Goal: Task Accomplishment & Management: Use online tool/utility

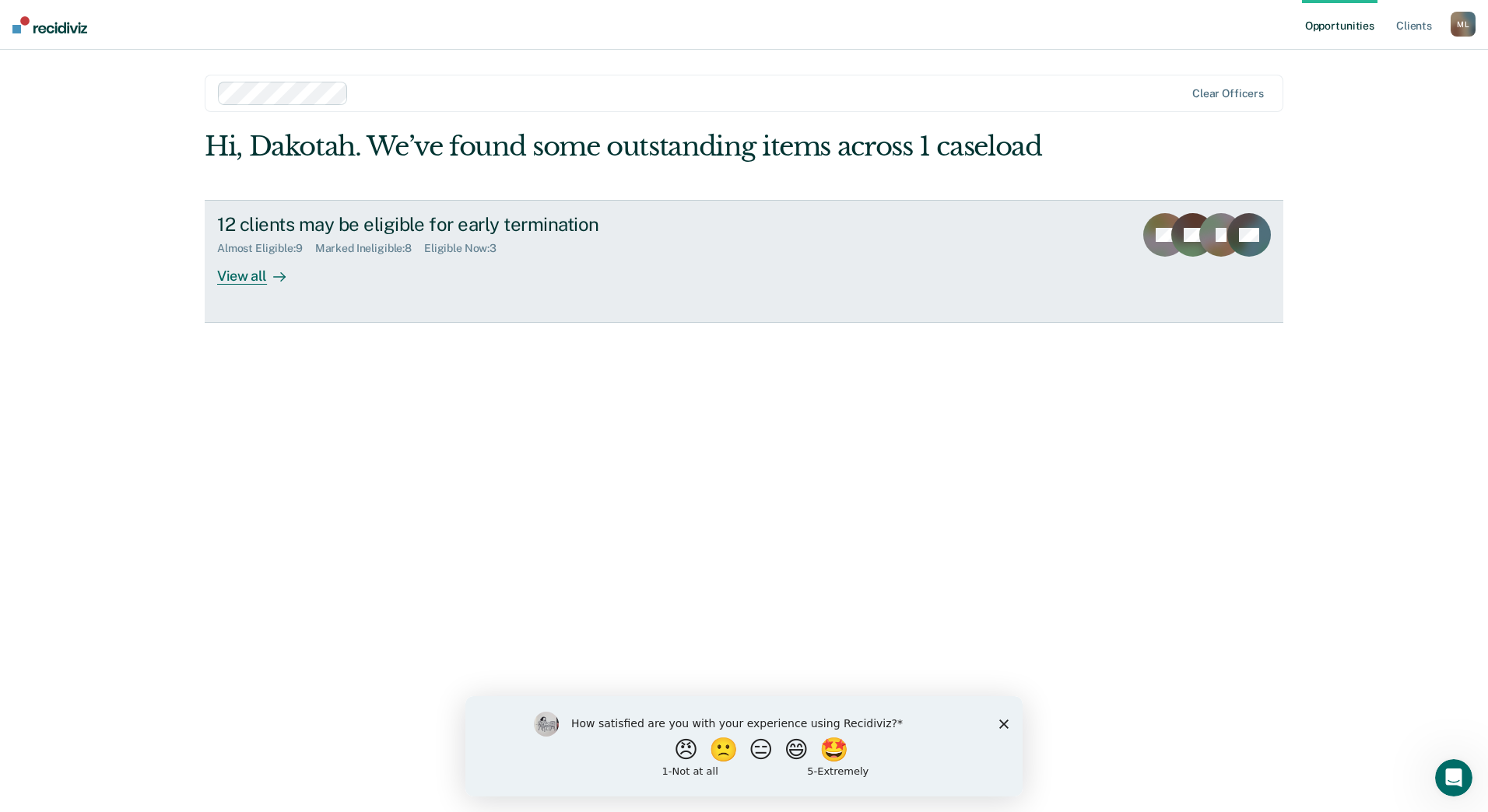
click at [250, 271] on div "View all" at bounding box center [260, 270] width 87 height 30
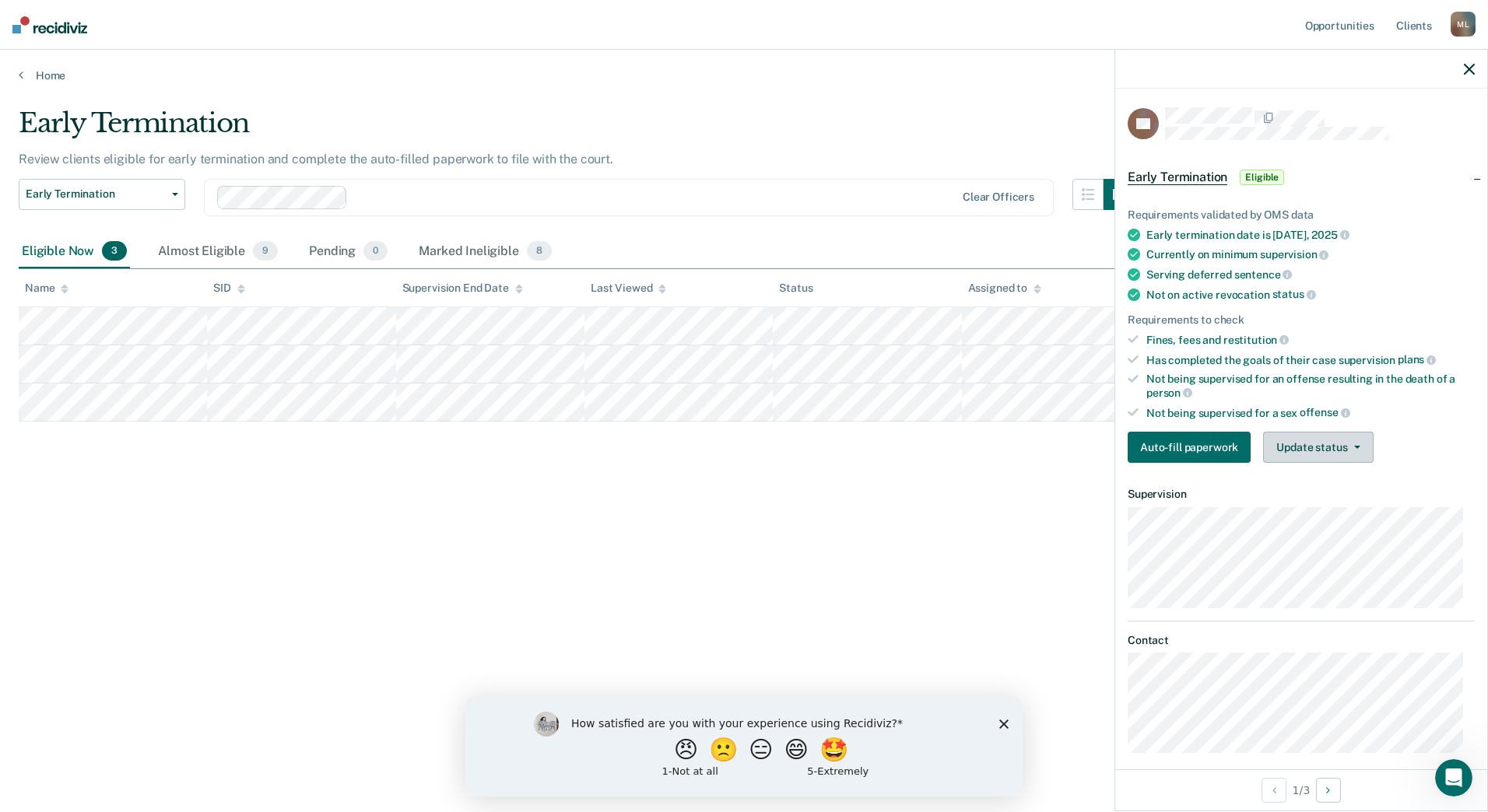
click at [1333, 435] on button "Update status" at bounding box center [1318, 447] width 110 height 31
click at [1331, 504] on button "Mark Ineligible" at bounding box center [1338, 509] width 150 height 25
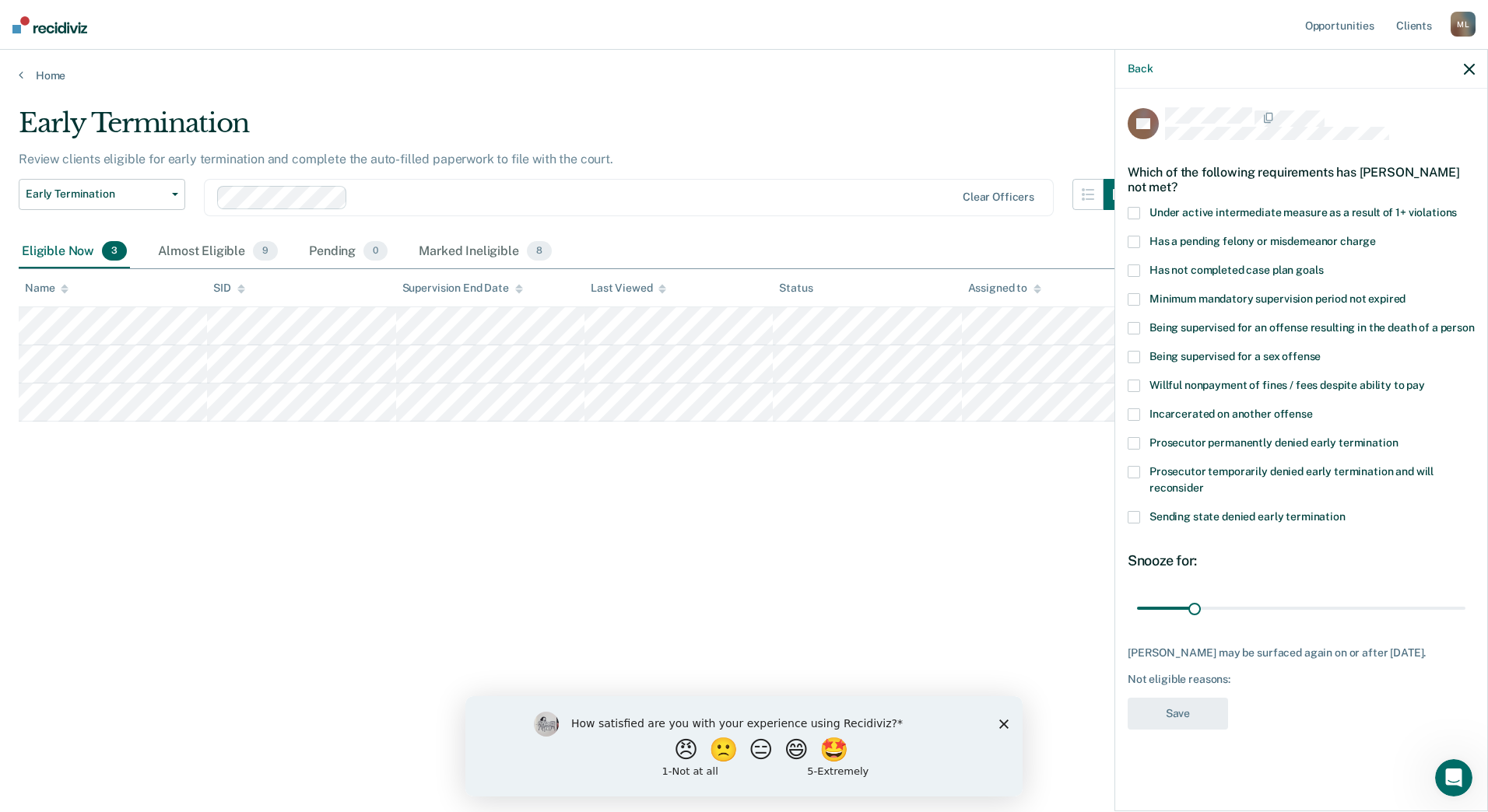
click at [1139, 243] on span at bounding box center [1134, 241] width 13 height 13
click at [1376, 235] on input "Has a pending felony or misdemeanor charge" at bounding box center [1376, 235] width 0 height 0
drag, startPoint x: 1194, startPoint y: 609, endPoint x: 1352, endPoint y: 618, distance: 158.3
type input "120"
click at [1352, 618] on input "range" at bounding box center [1301, 608] width 328 height 27
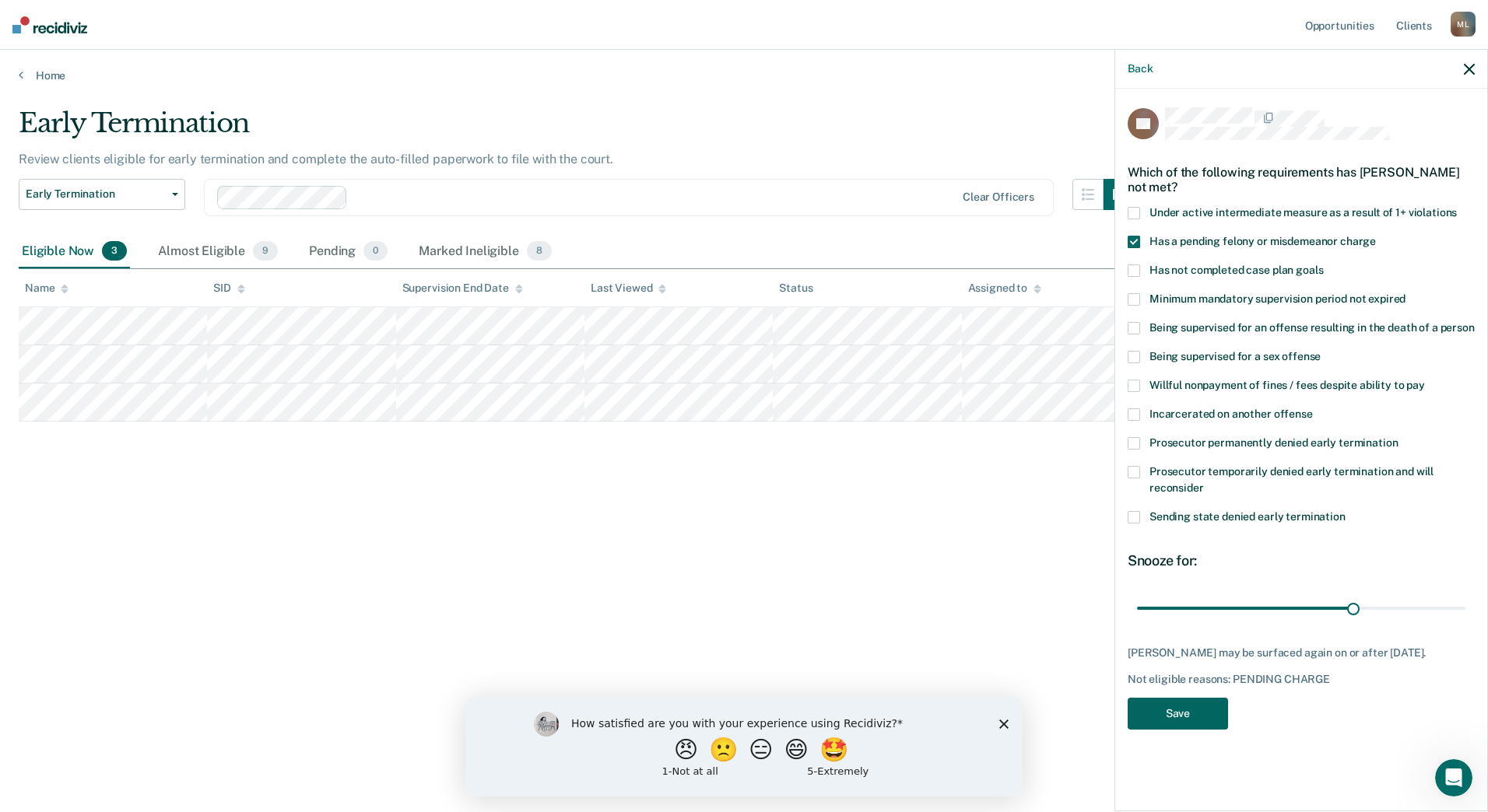
click at [1191, 715] on button "Save" at bounding box center [1178, 713] width 100 height 32
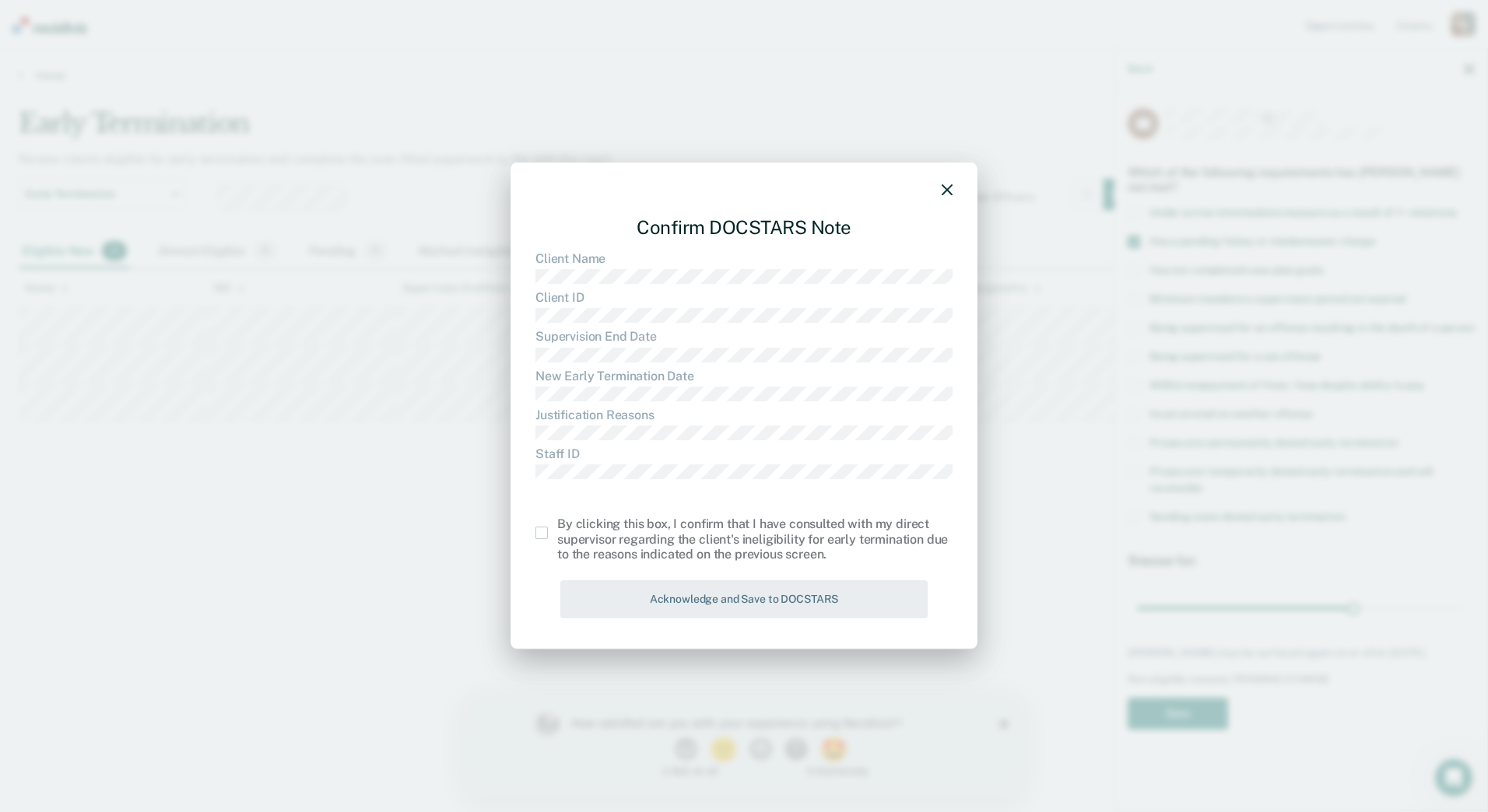
click at [543, 535] on span at bounding box center [542, 532] width 13 height 13
click at [557, 526] on input "checkbox" at bounding box center [557, 526] width 0 height 0
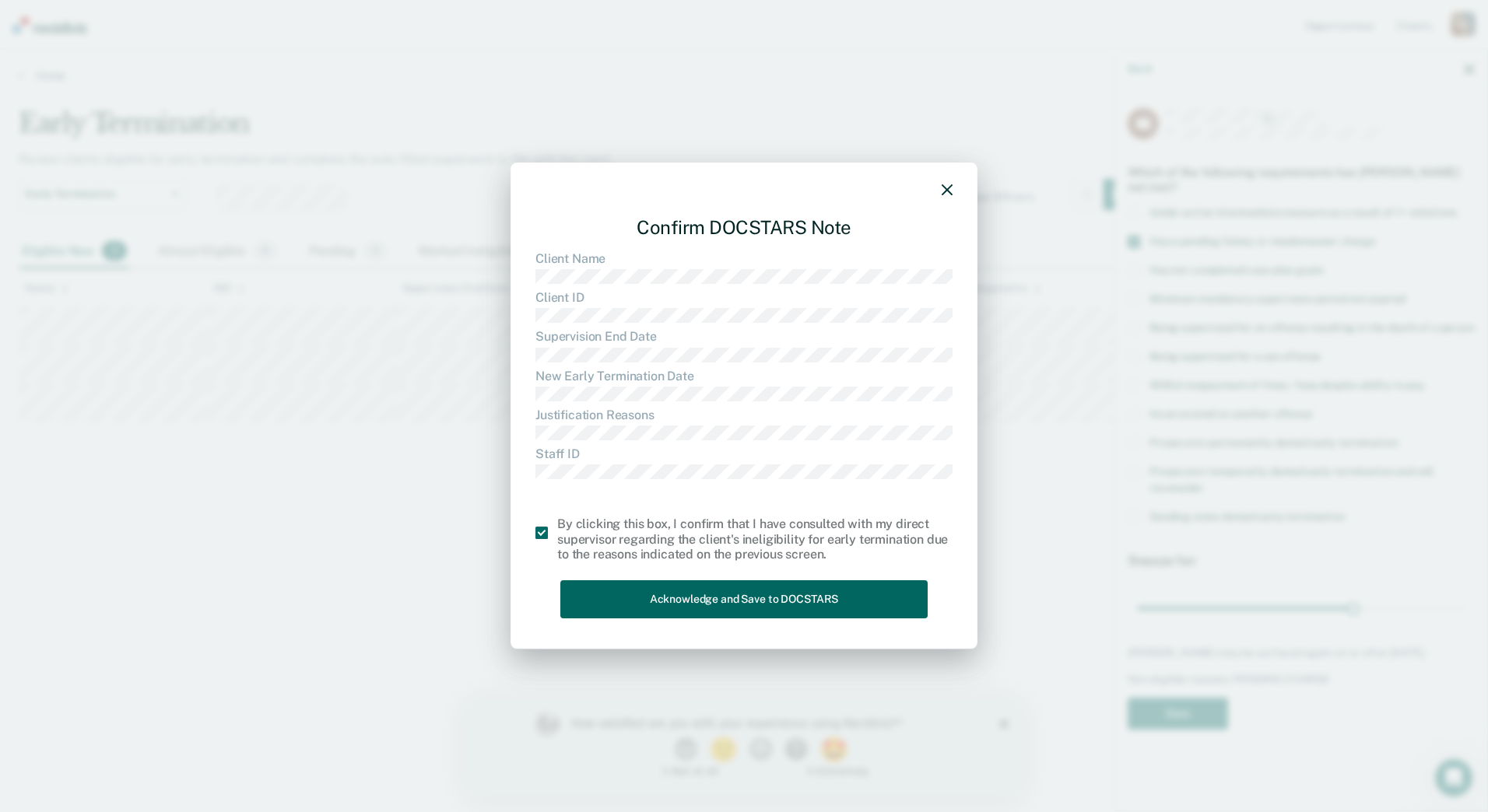
click at [657, 590] on button "Acknowledge and Save to DOCSTARS" at bounding box center [743, 599] width 367 height 38
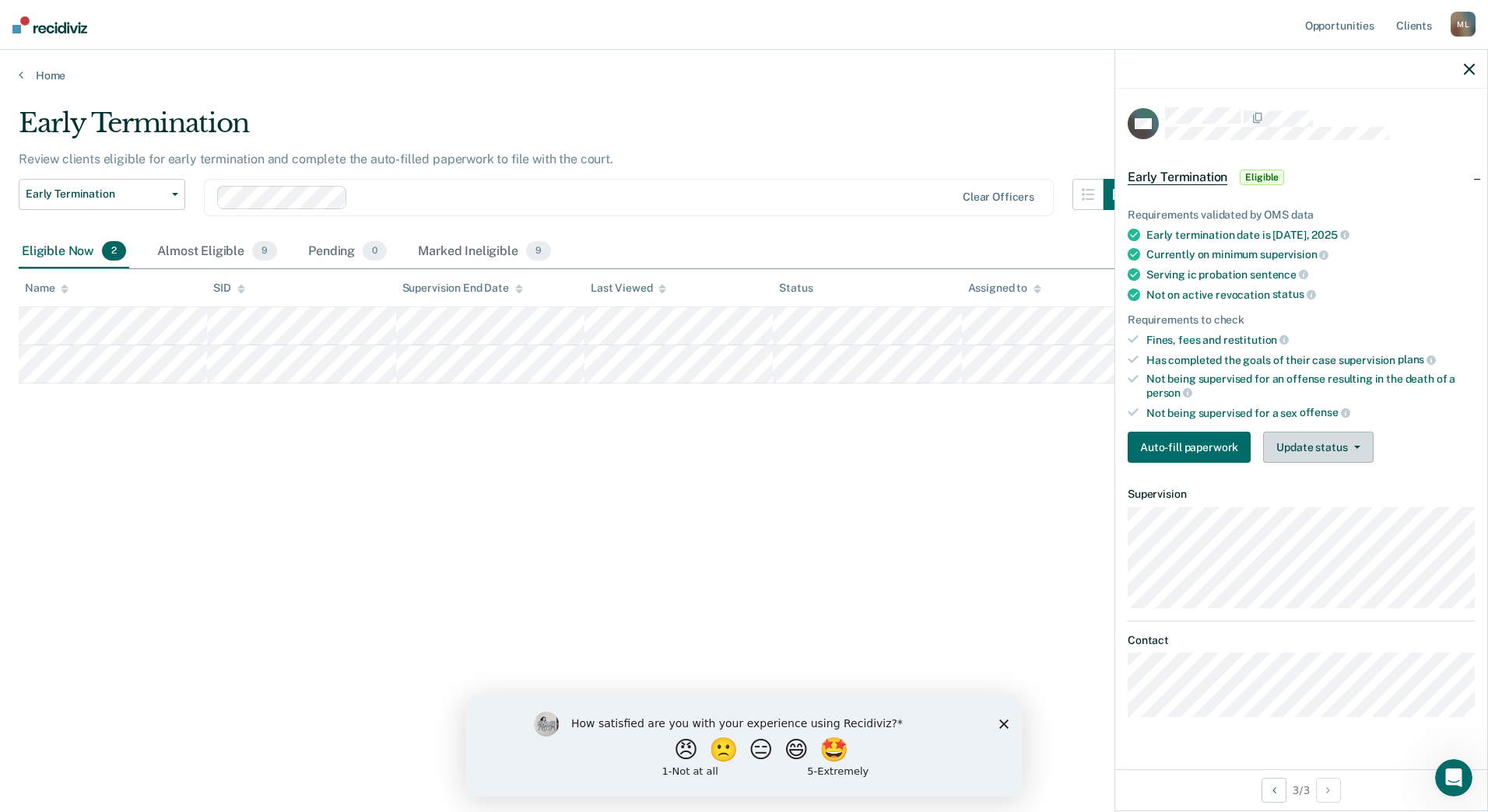
click at [1304, 449] on button "Update status" at bounding box center [1318, 447] width 110 height 31
click at [1300, 513] on button "Mark Ineligible" at bounding box center [1338, 509] width 150 height 25
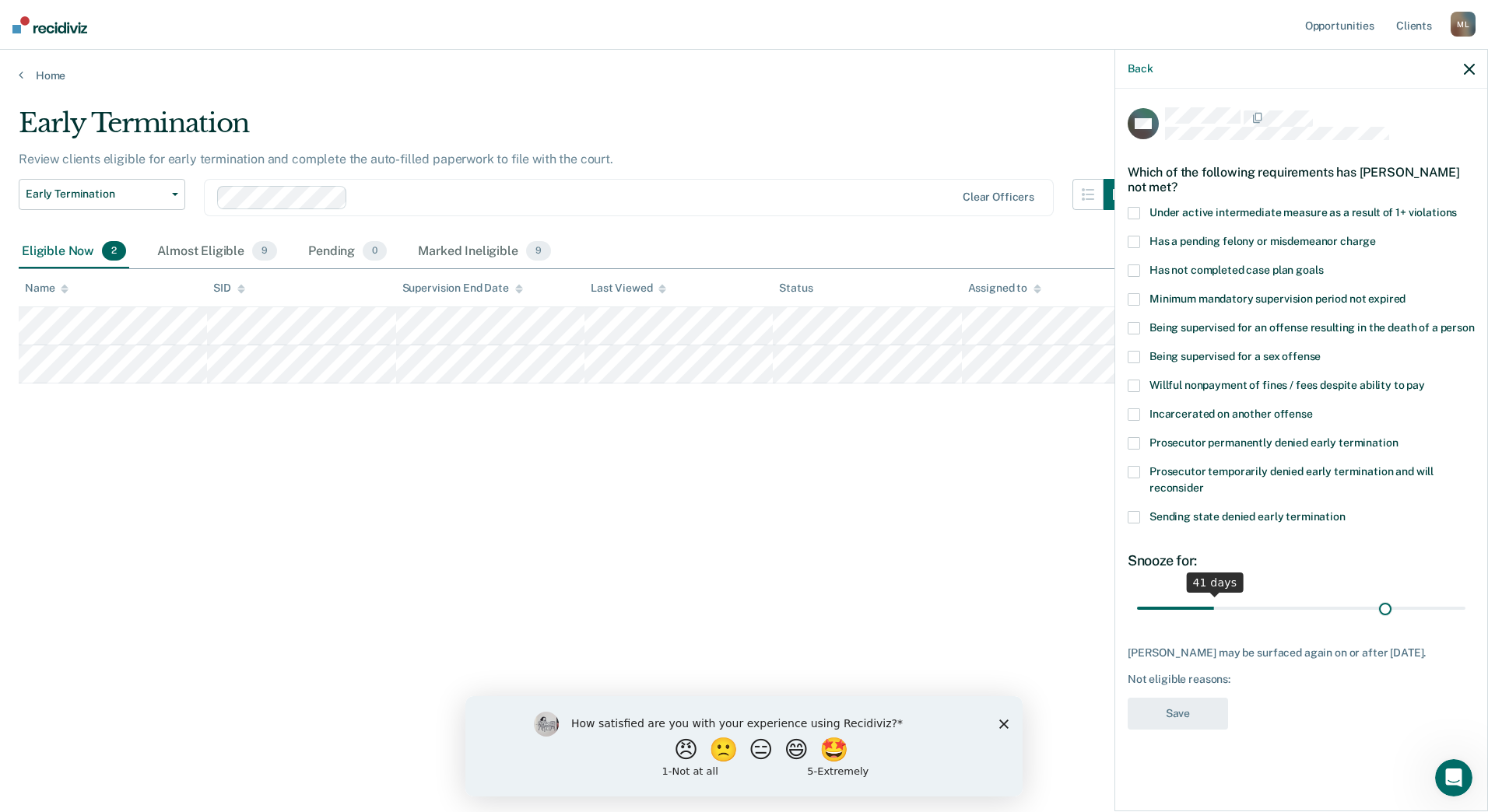
drag, startPoint x: 1203, startPoint y: 606, endPoint x: 1385, endPoint y: 611, distance: 182.1
type input "138"
click at [1385, 611] on input "range" at bounding box center [1301, 608] width 328 height 27
click at [1137, 240] on span at bounding box center [1134, 241] width 13 height 13
click at [1376, 235] on input "Has a pending felony or misdemeanor charge" at bounding box center [1376, 235] width 0 height 0
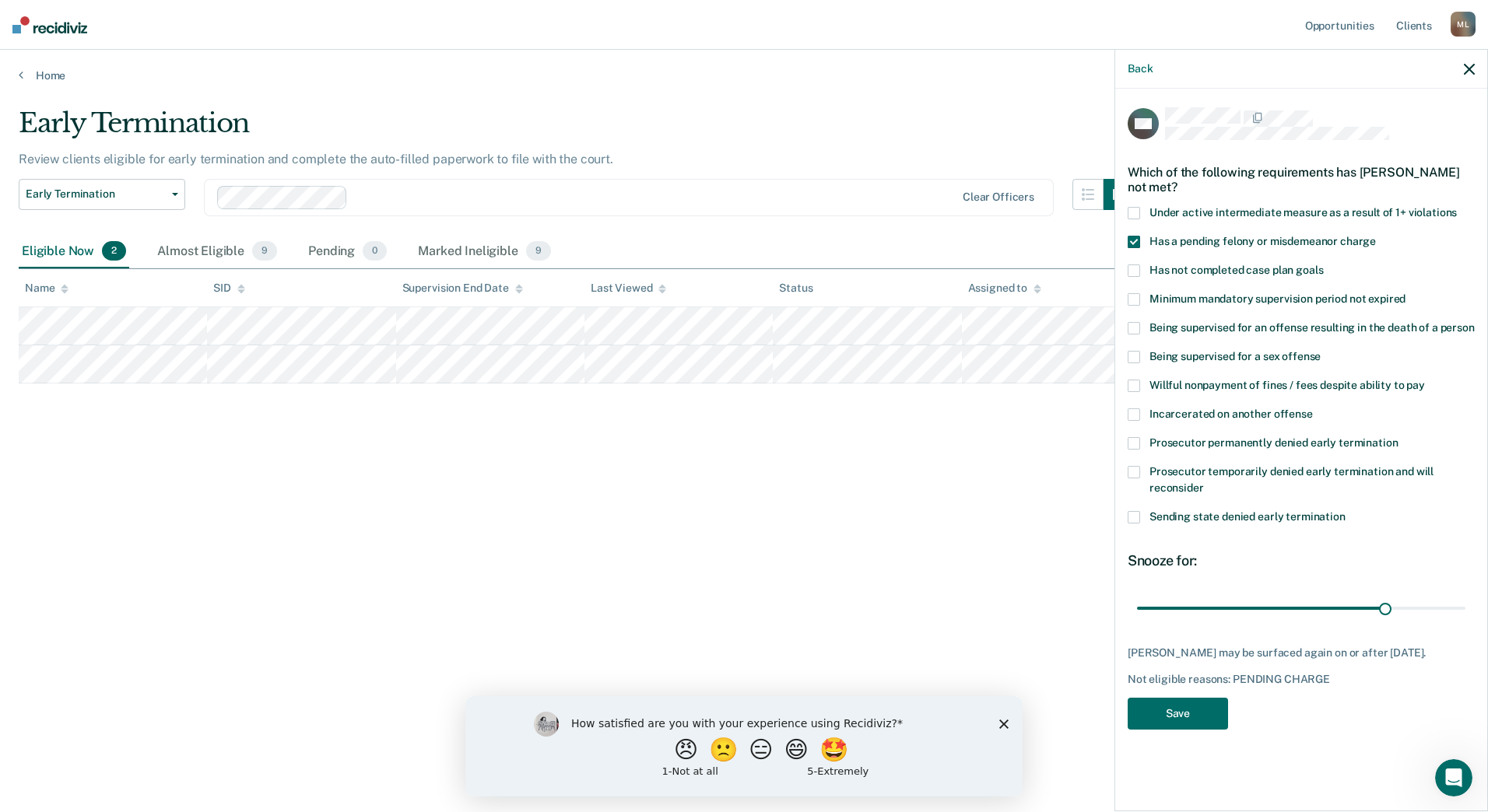
click at [1137, 235] on span at bounding box center [1134, 241] width 13 height 13
click at [1376, 235] on input "Has a pending felony or misdemeanor charge" at bounding box center [1376, 235] width 0 height 0
click at [1135, 258] on div "Has a pending felony or misdemeanor charge" at bounding box center [1301, 250] width 347 height 29
click at [1139, 514] on span at bounding box center [1134, 517] width 13 height 13
click at [1345, 511] on input "Sending state denied early termination" at bounding box center [1345, 511] width 0 height 0
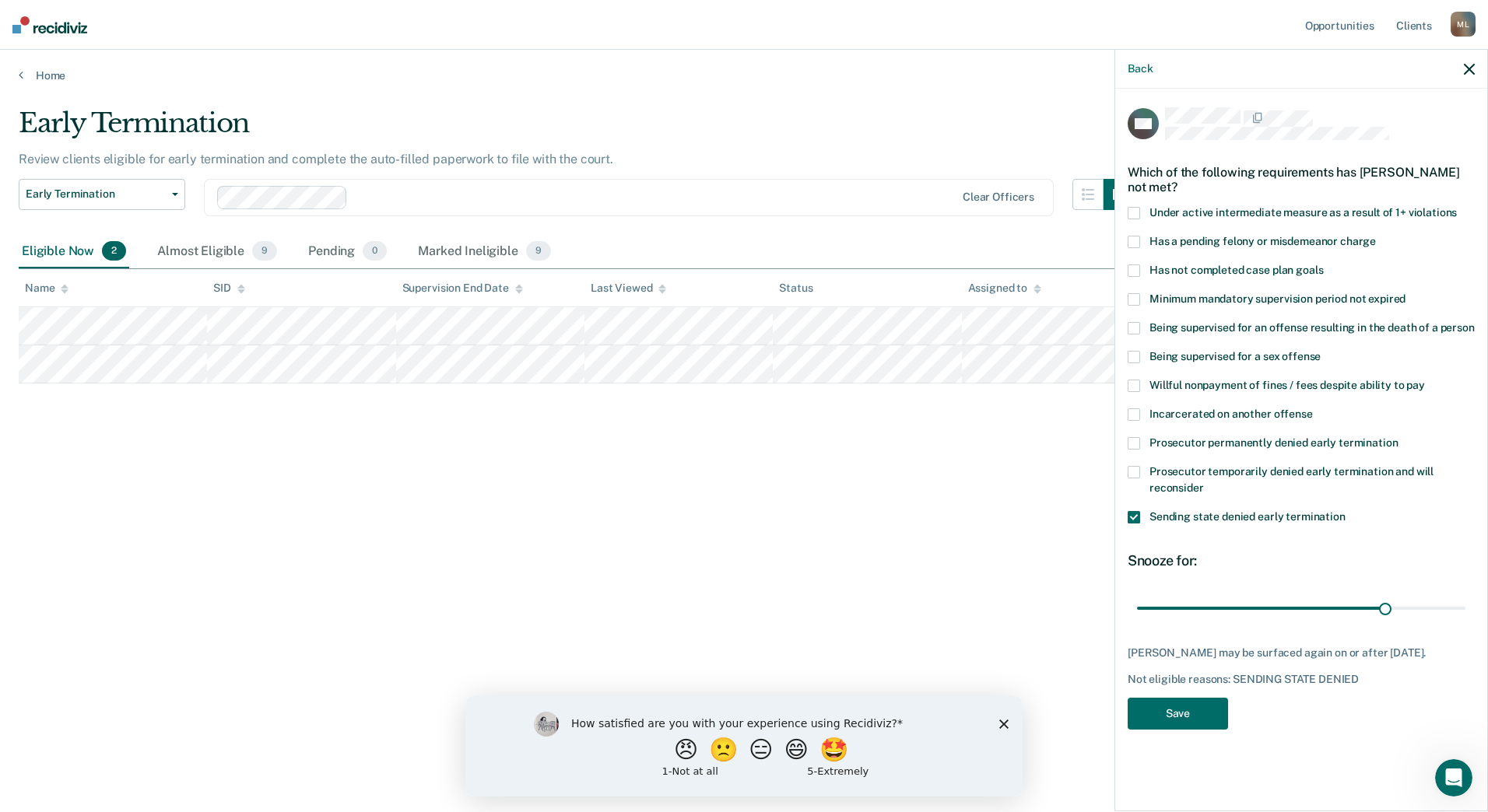
click at [1137, 518] on span at bounding box center [1134, 517] width 13 height 13
click at [1345, 511] on input "Sending state denied early termination" at bounding box center [1345, 511] width 0 height 0
drag, startPoint x: 1135, startPoint y: 273, endPoint x: 1176, endPoint y: 384, distance: 118.3
click at [1134, 273] on span at bounding box center [1134, 271] width 13 height 13
click at [1323, 265] on input "Has not completed case plan goals" at bounding box center [1323, 265] width 0 height 0
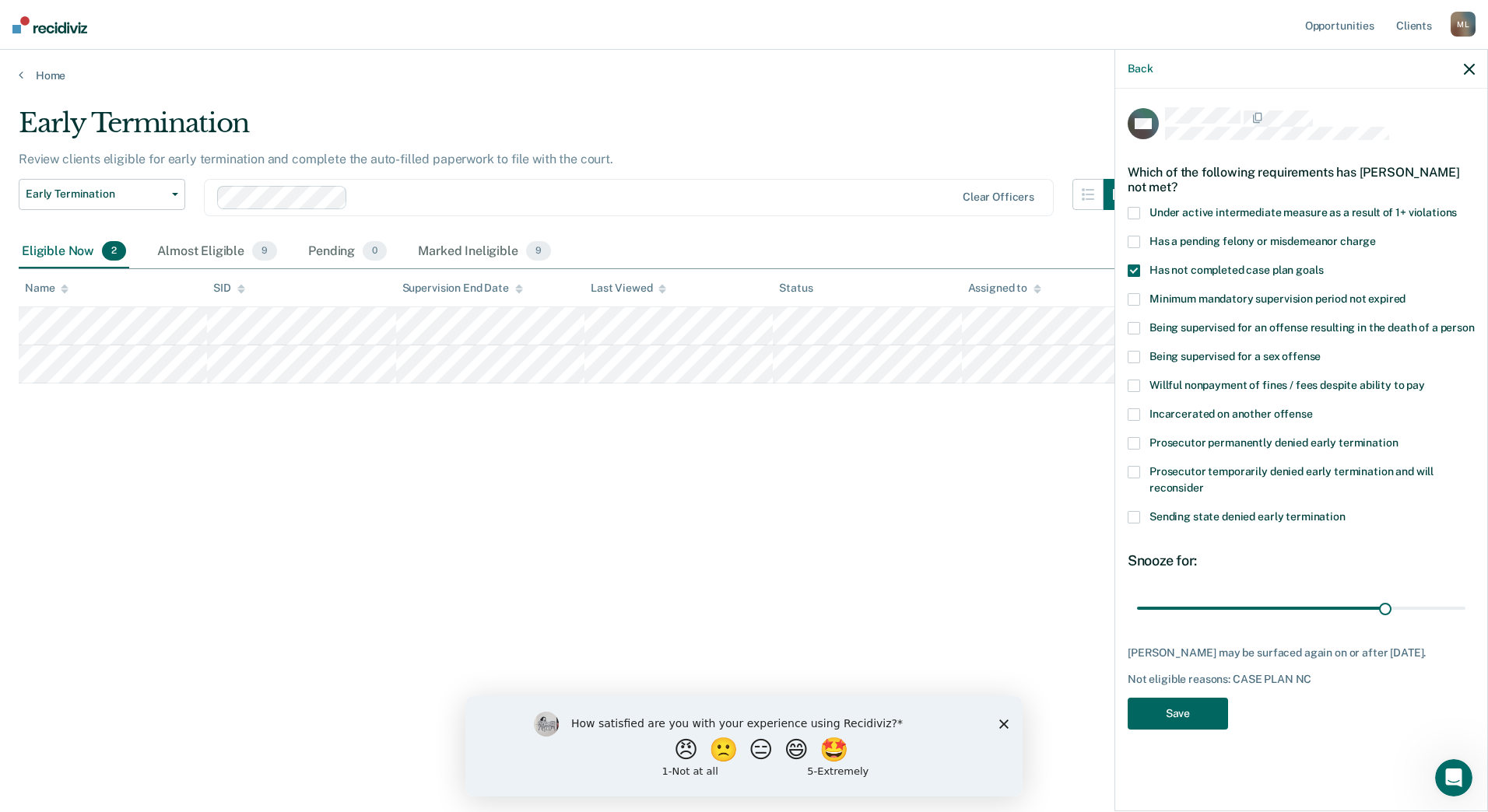
click at [1167, 723] on button "Save" at bounding box center [1178, 713] width 100 height 32
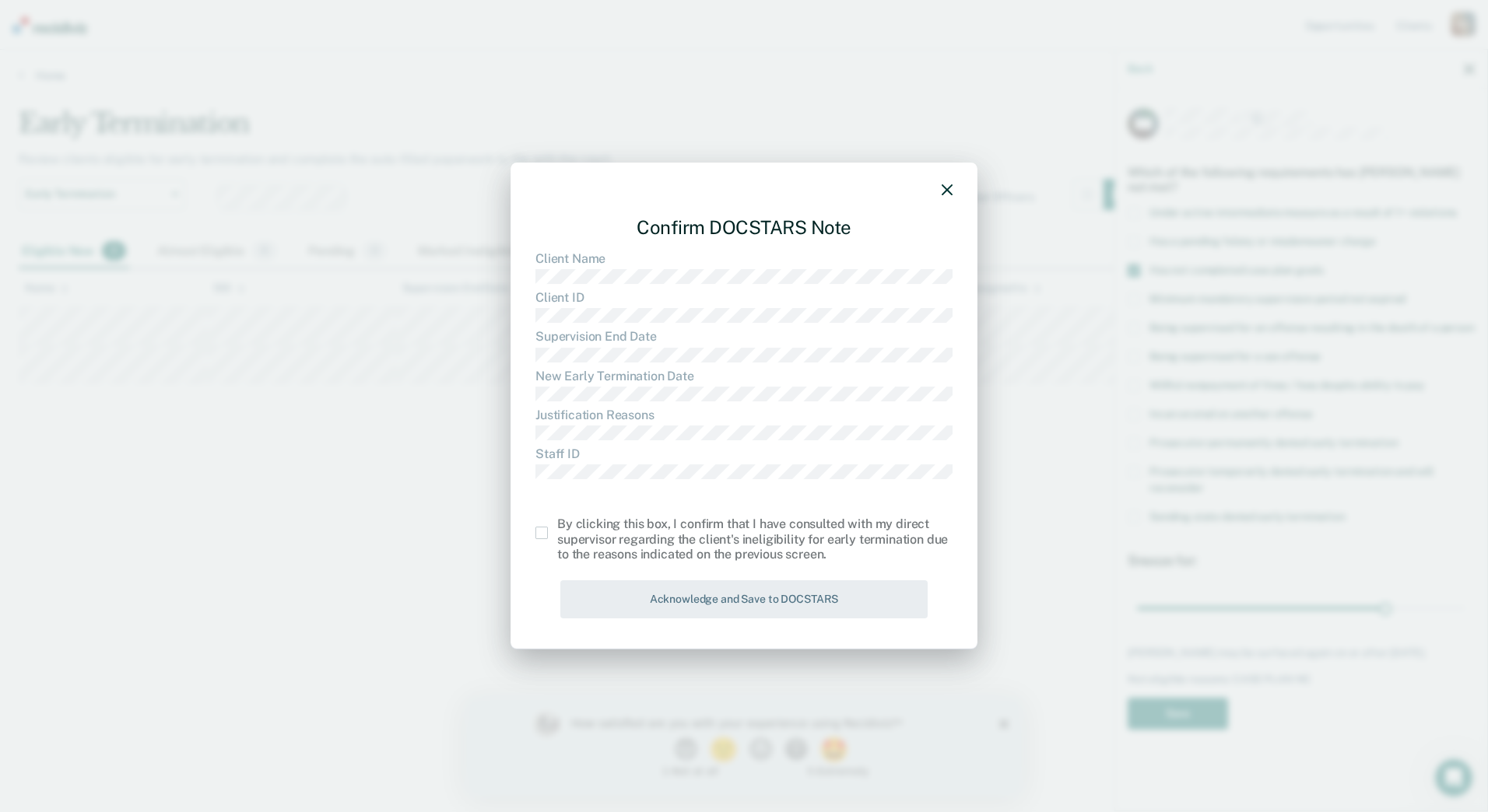
click at [548, 535] on label at bounding box center [547, 532] width 22 height 13
click at [557, 526] on input "checkbox" at bounding box center [557, 526] width 0 height 0
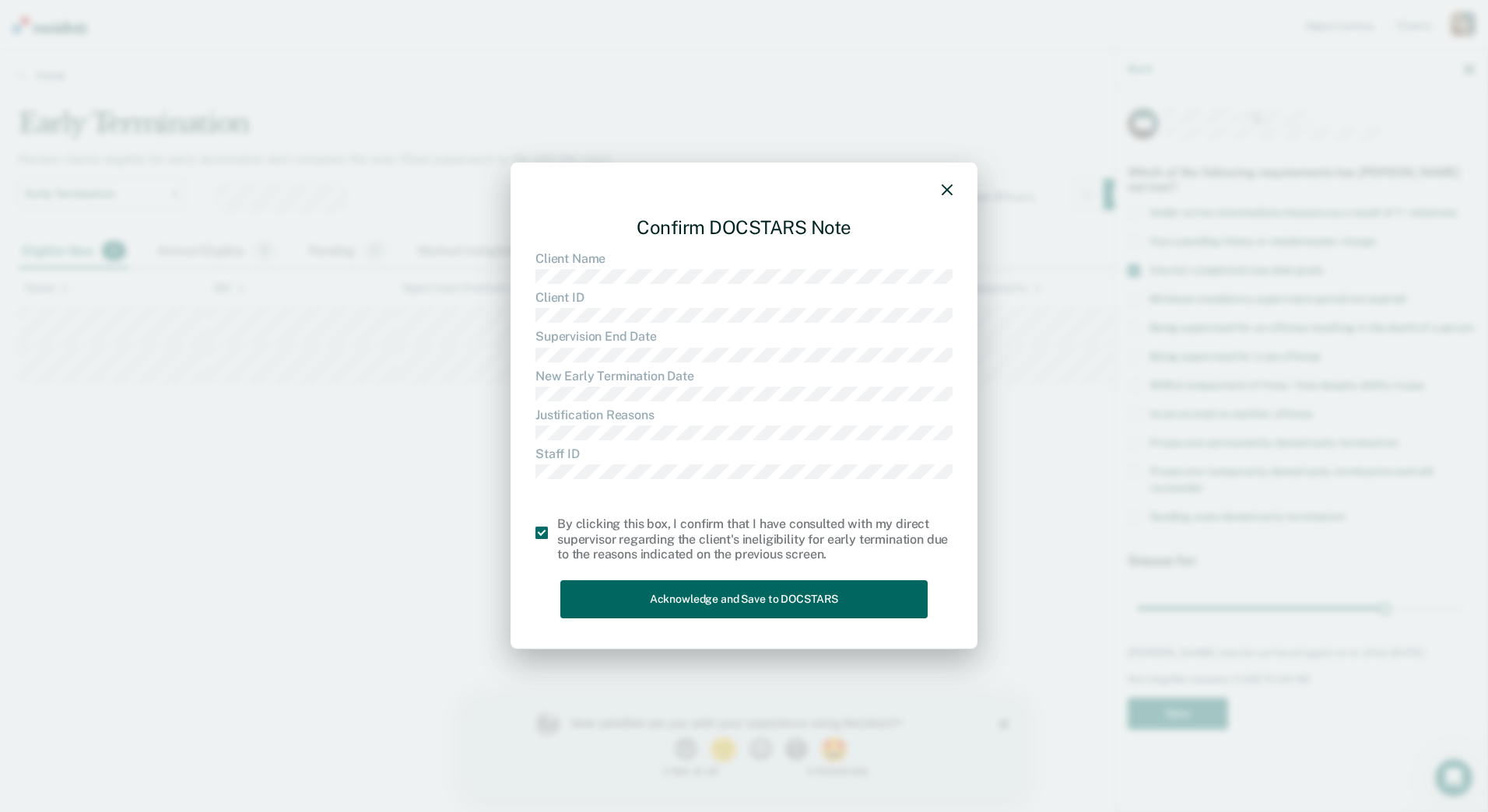
click at [637, 593] on button "Acknowledge and Save to DOCSTARS" at bounding box center [743, 599] width 367 height 38
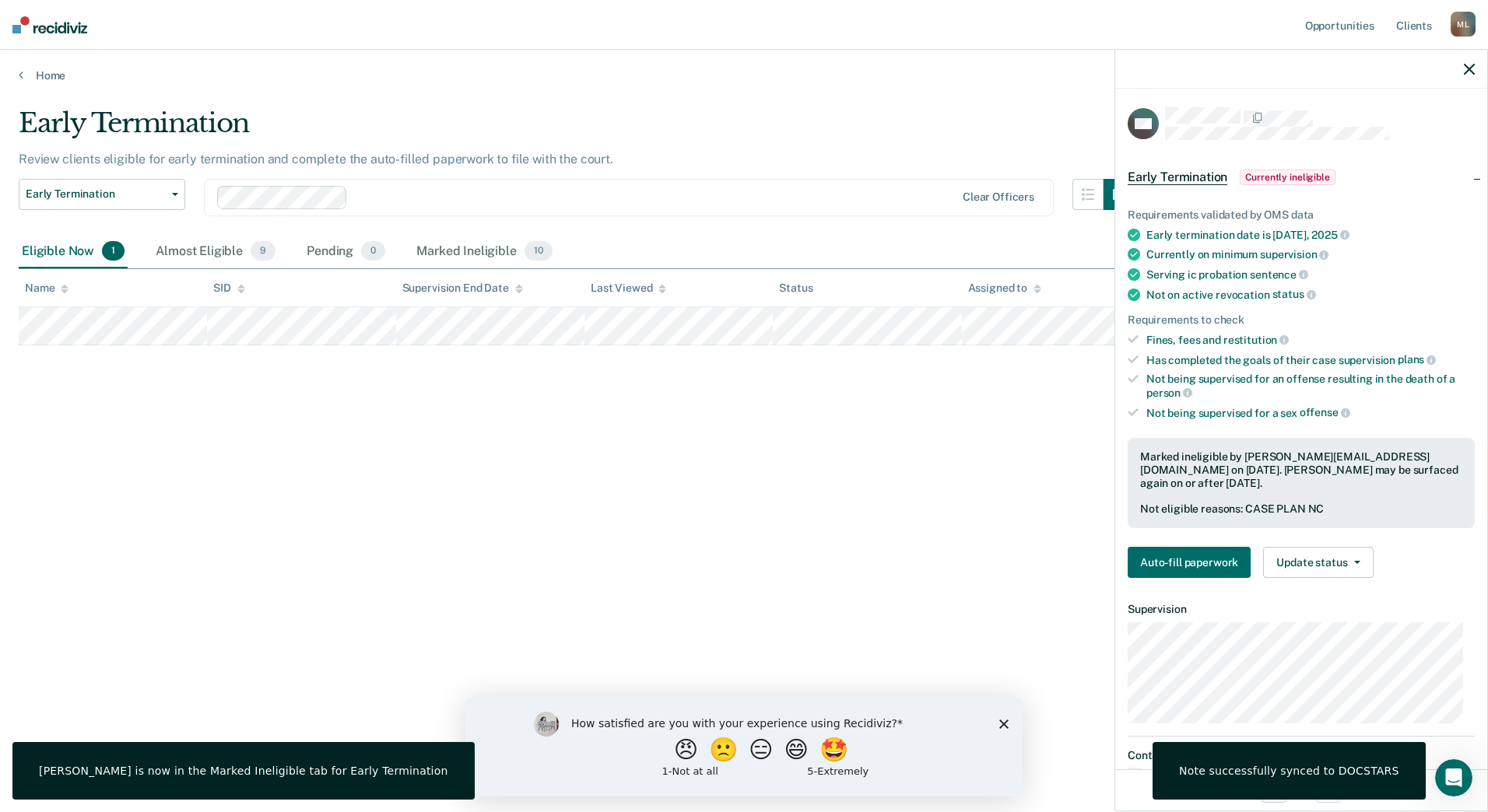
click at [1041, 526] on div "Early Termination Review clients eligible for early termination and complete th…" at bounding box center [743, 401] width 1450 height 588
